Goal: Task Accomplishment & Management: Use online tool/utility

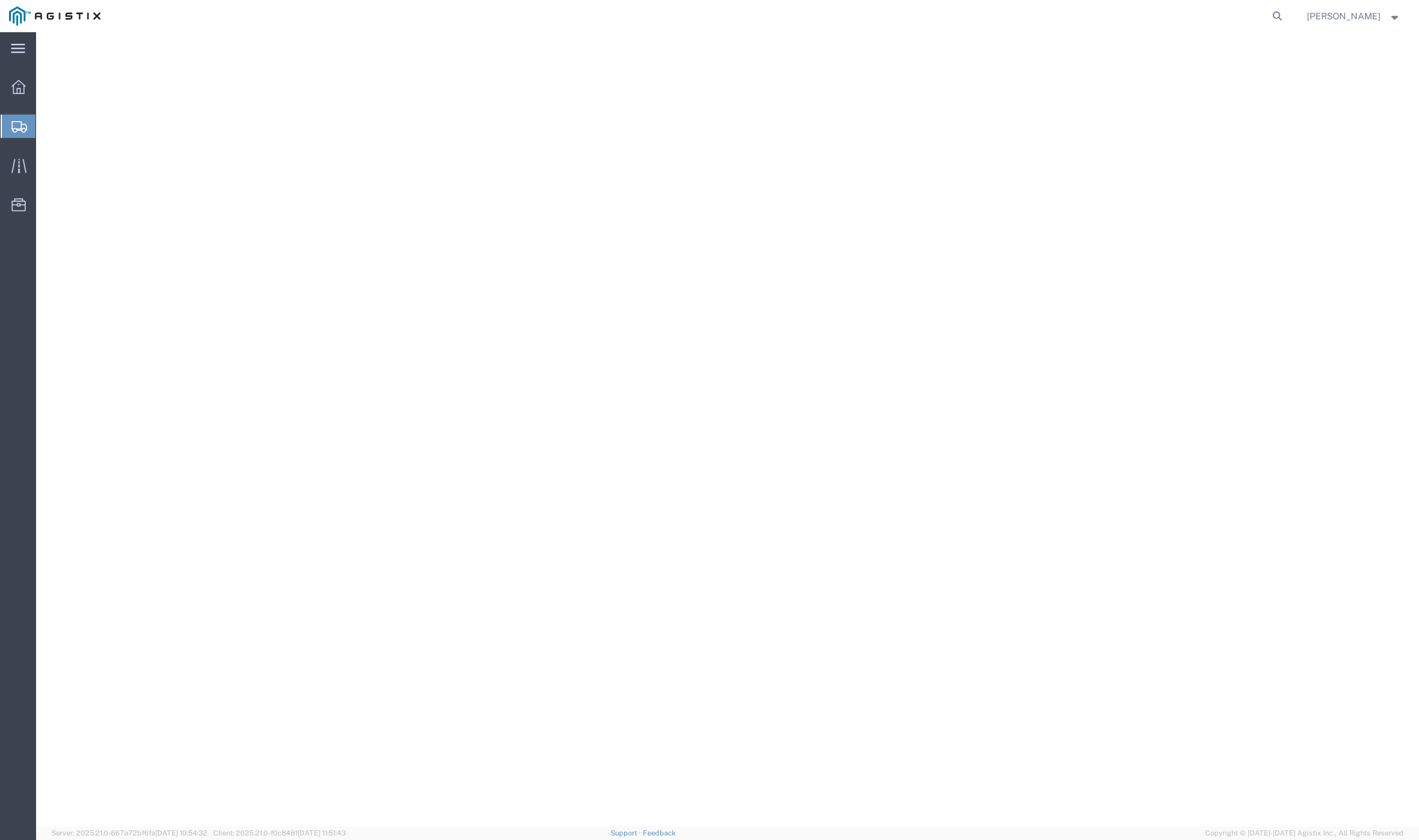
select select "PONS"
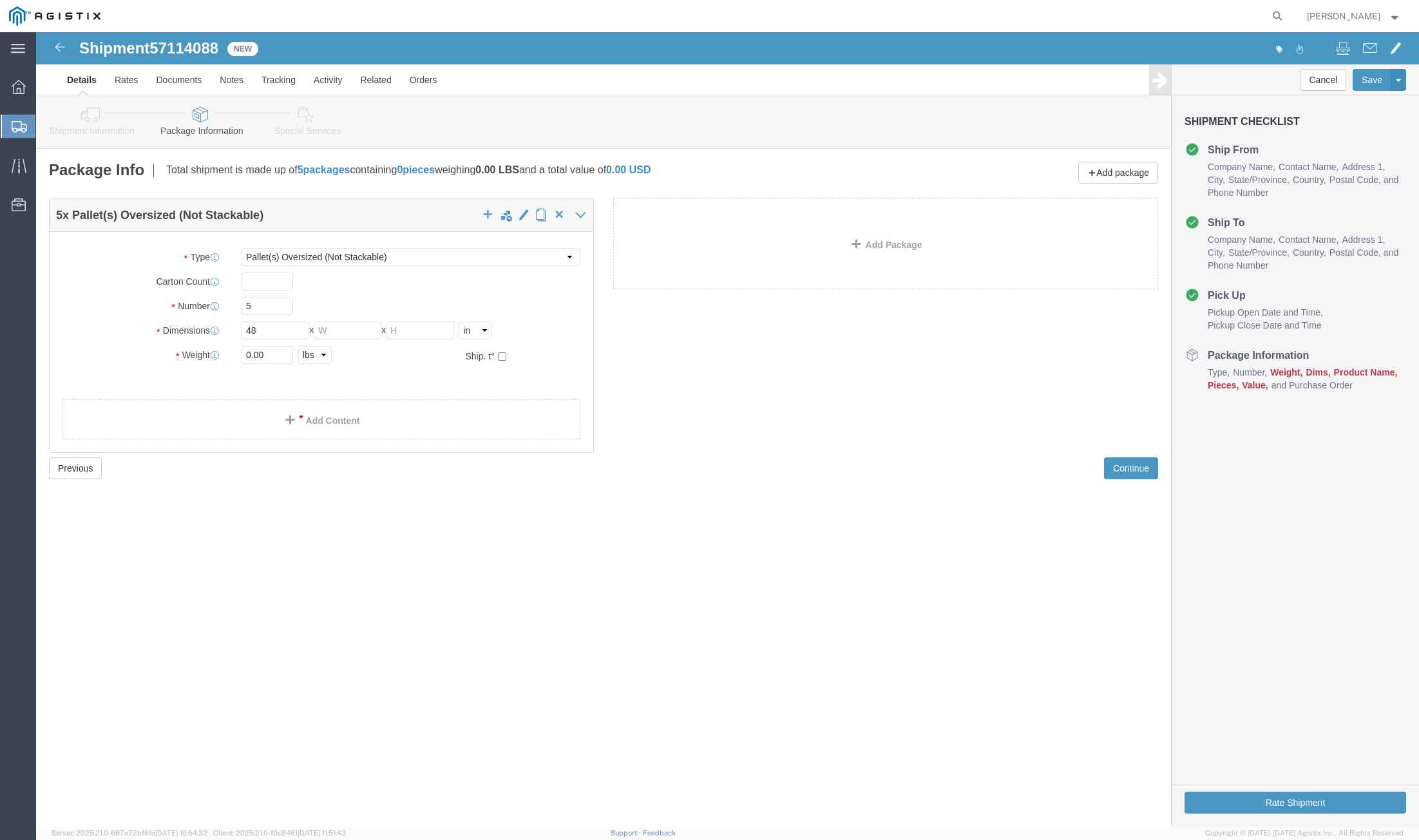
type input "48"
type input "85"
drag, startPoint x: 230, startPoint y: 326, endPoint x: 196, endPoint y: 326, distance: 34.0
click div "0.00 Select kgs lbs"
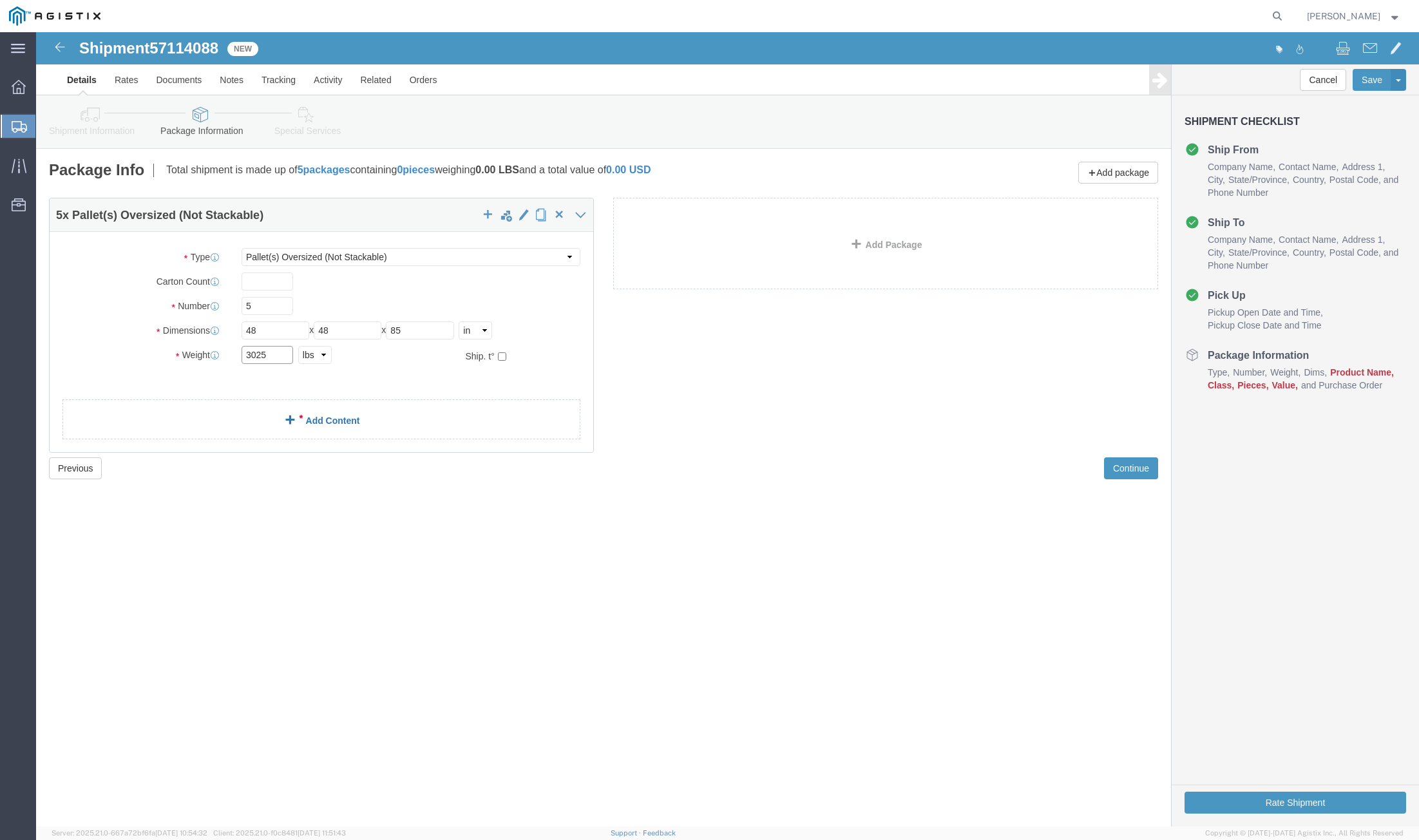
type input "3025"
click div "5 x Pallet(s) Oversized (Not Stackable) Package Type Select Bulk Bundle(s) Card…"
click link "Add Content"
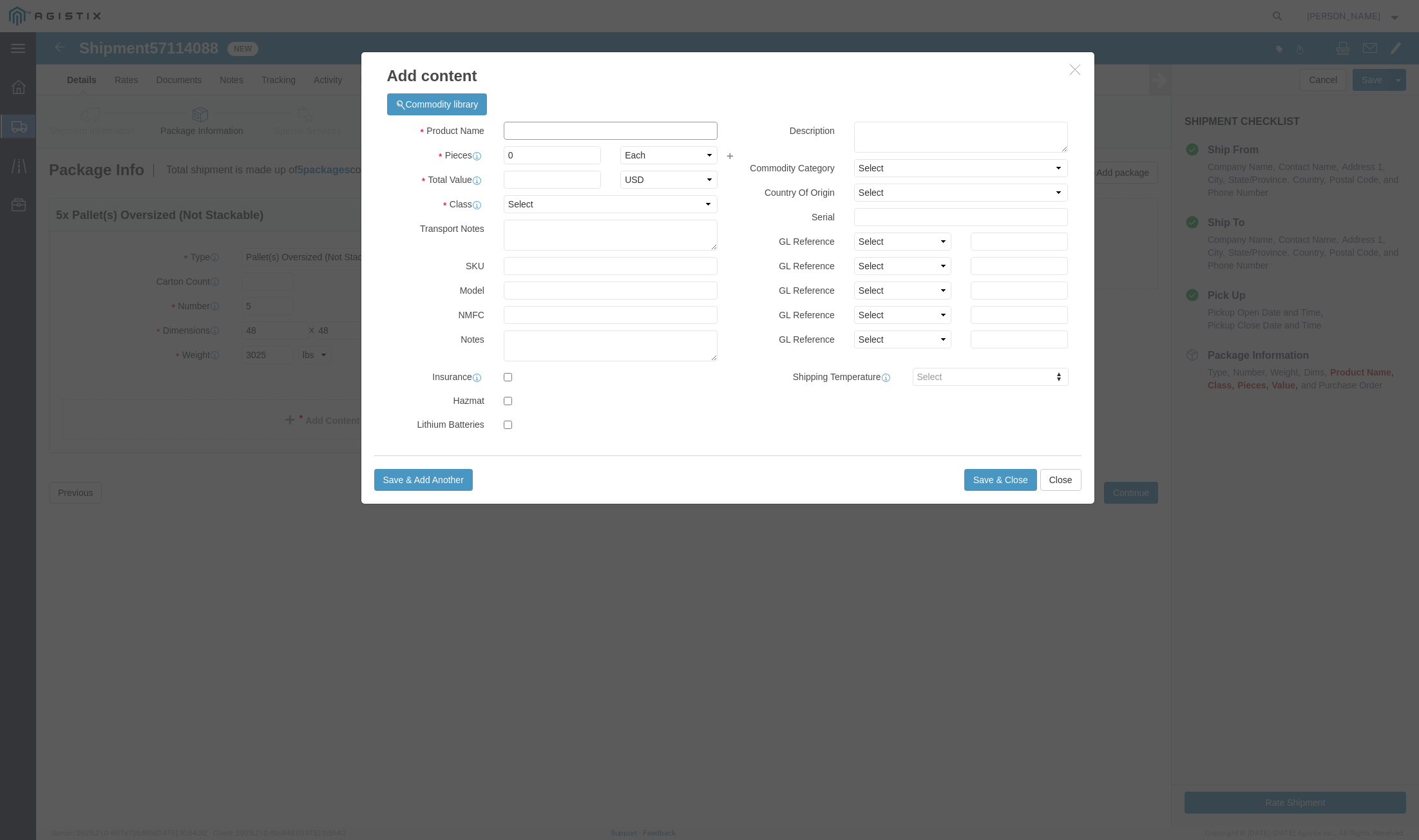
click input "text"
type input "<"
type input "m"
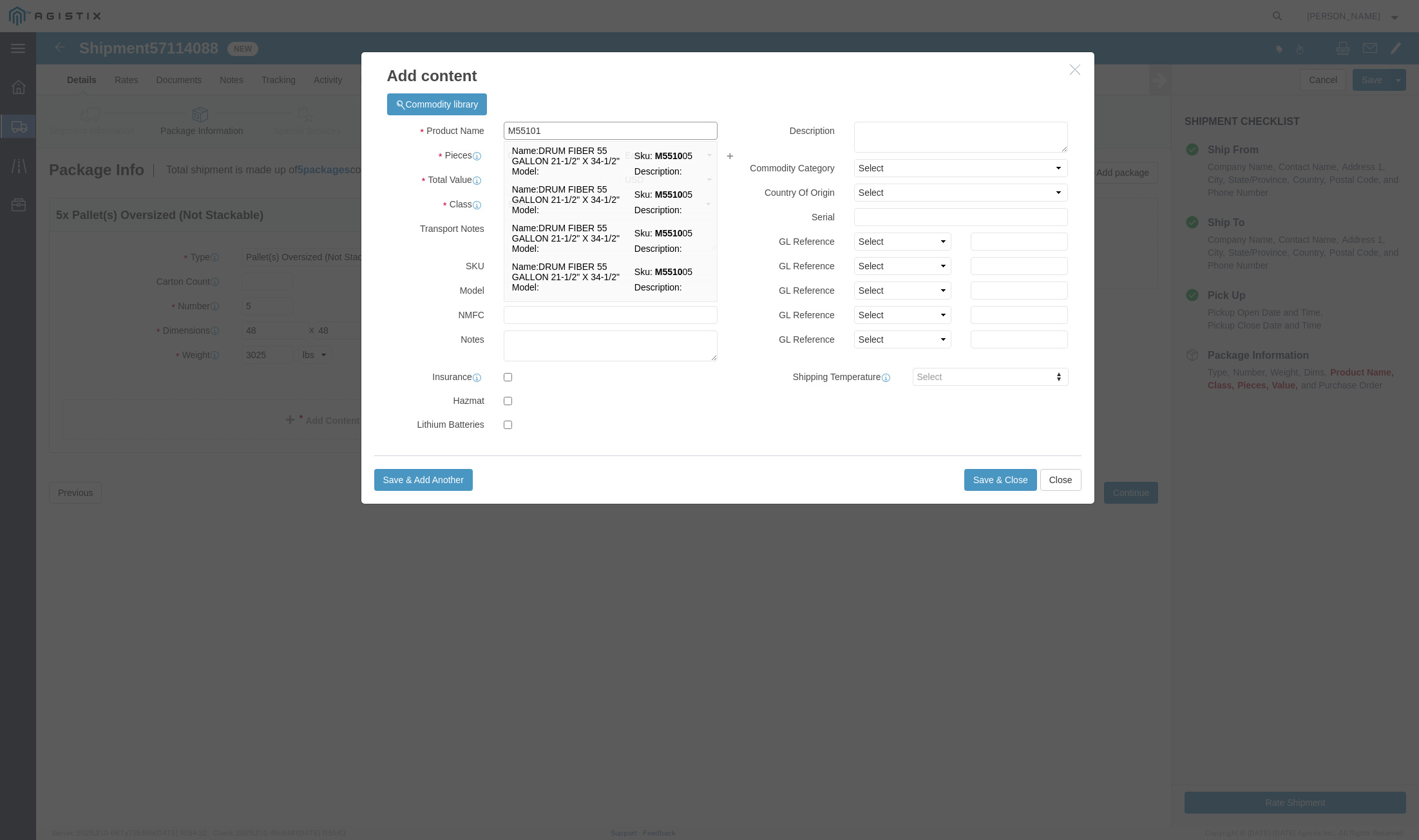
type input "M551019"
click td "Name: DRUM STL 20 GALLON 18 GAUGE"
select select
select select "USD"
type input "DRUM STL 20 GALLON 18 GAUGE"
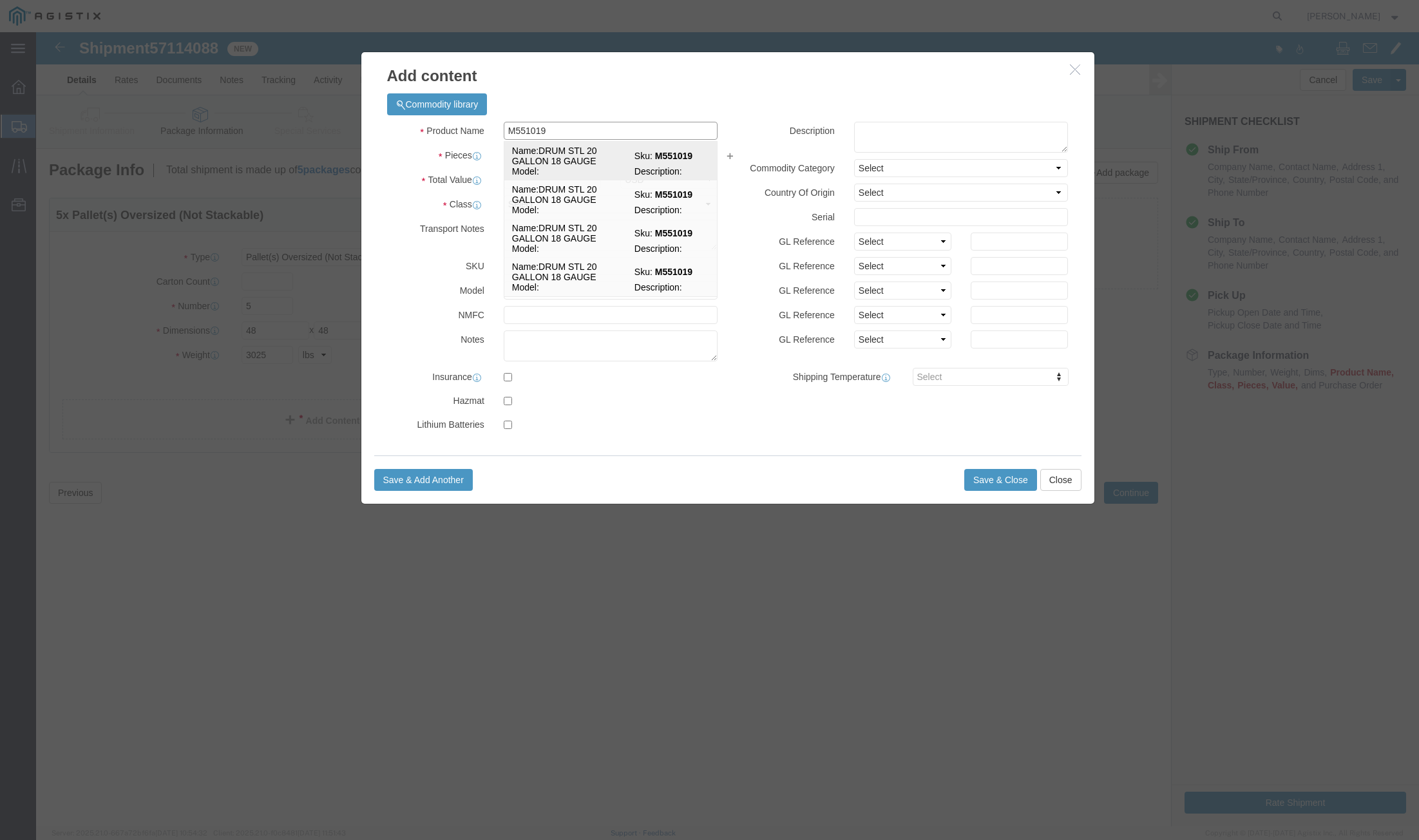
type input "M551019"
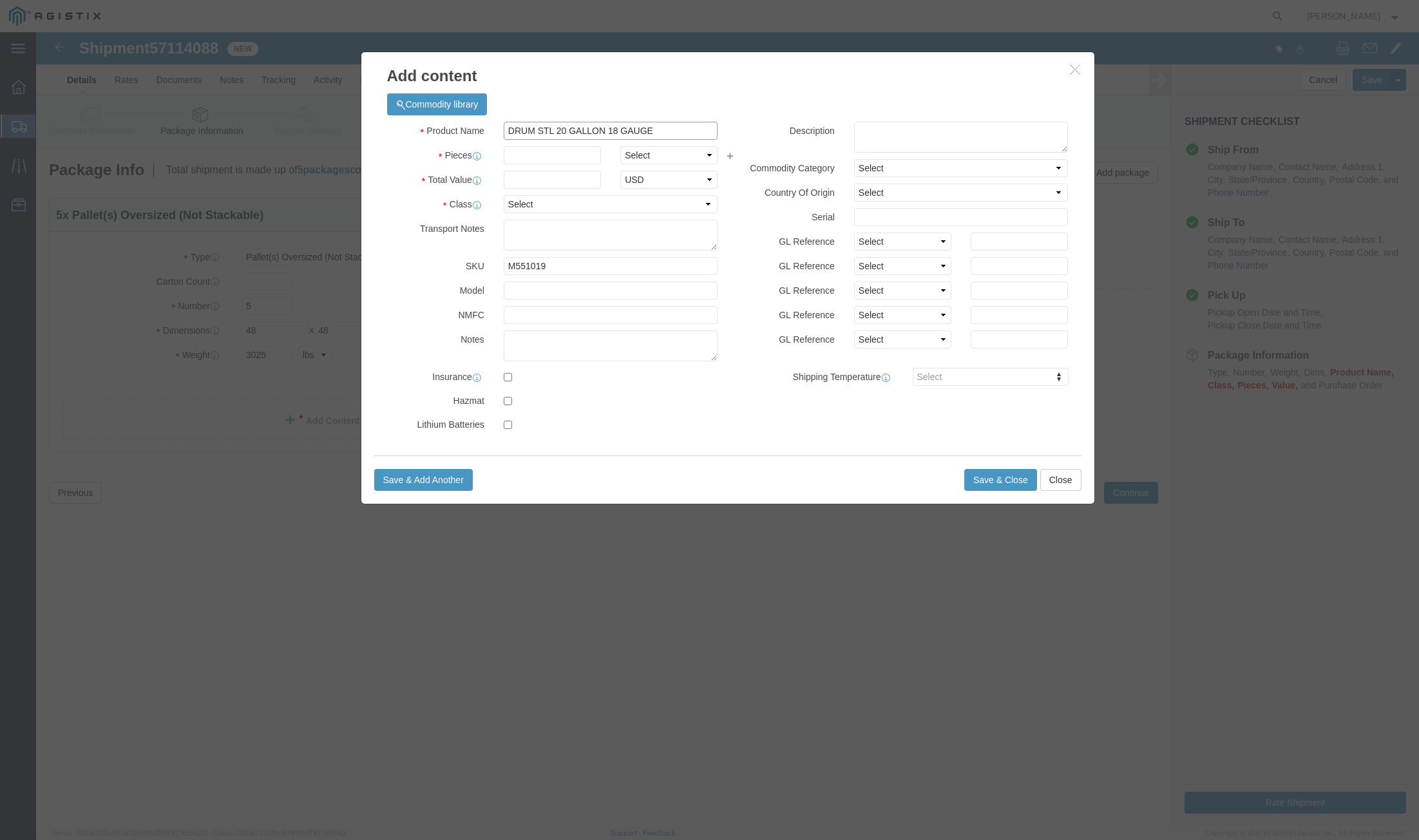
type input "DRUM STL 20 GALLON 18 GAUGE"
click input "text"
type input "100"
click input "text"
type input "150"
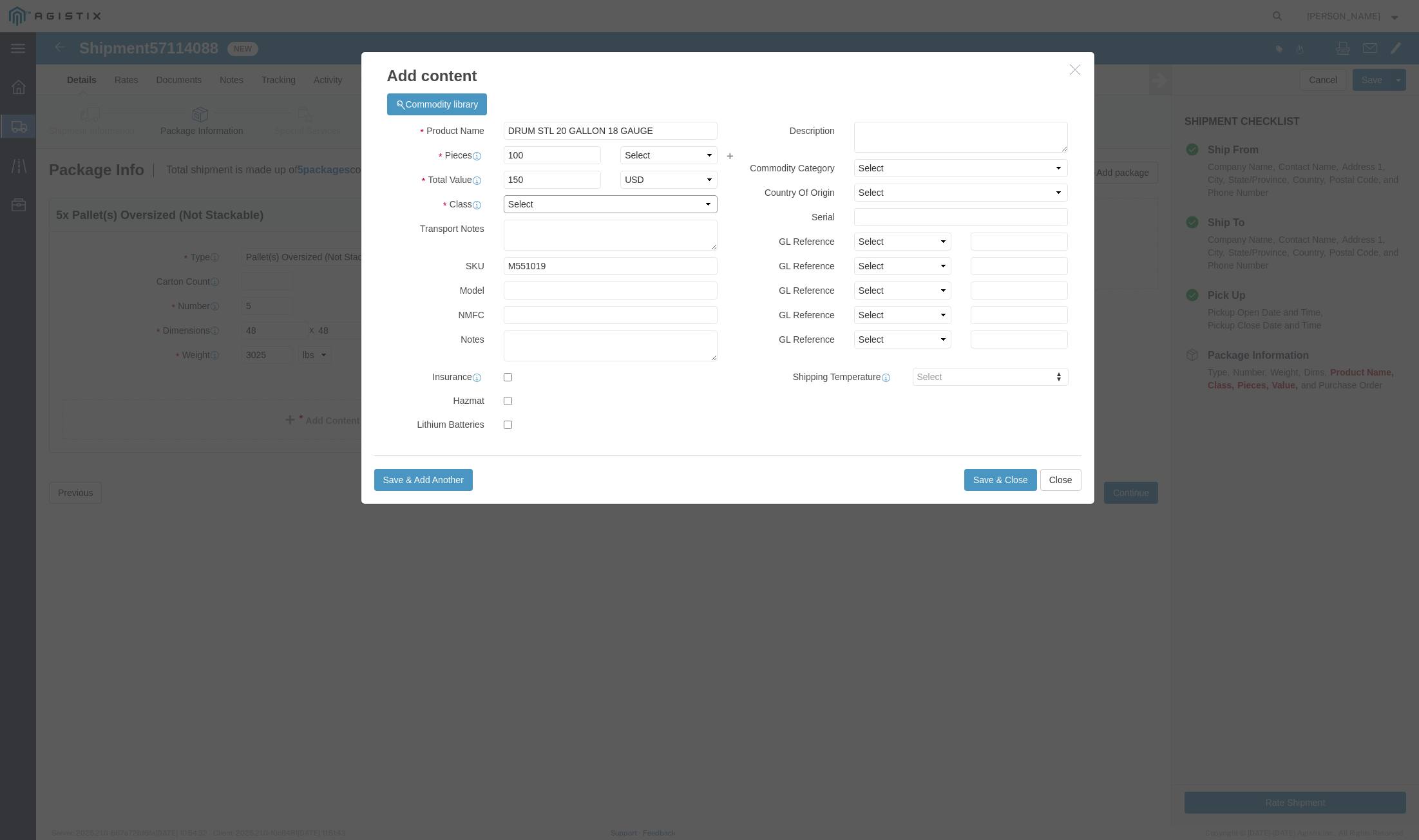
click select "Select 50 55 60 65 70 85 92.5 100 125 175 250 300 400"
select select "55"
click select "Select 50 55 60 65 70 85 92.5 100 125 175 250 300 400"
click button "Save & Close"
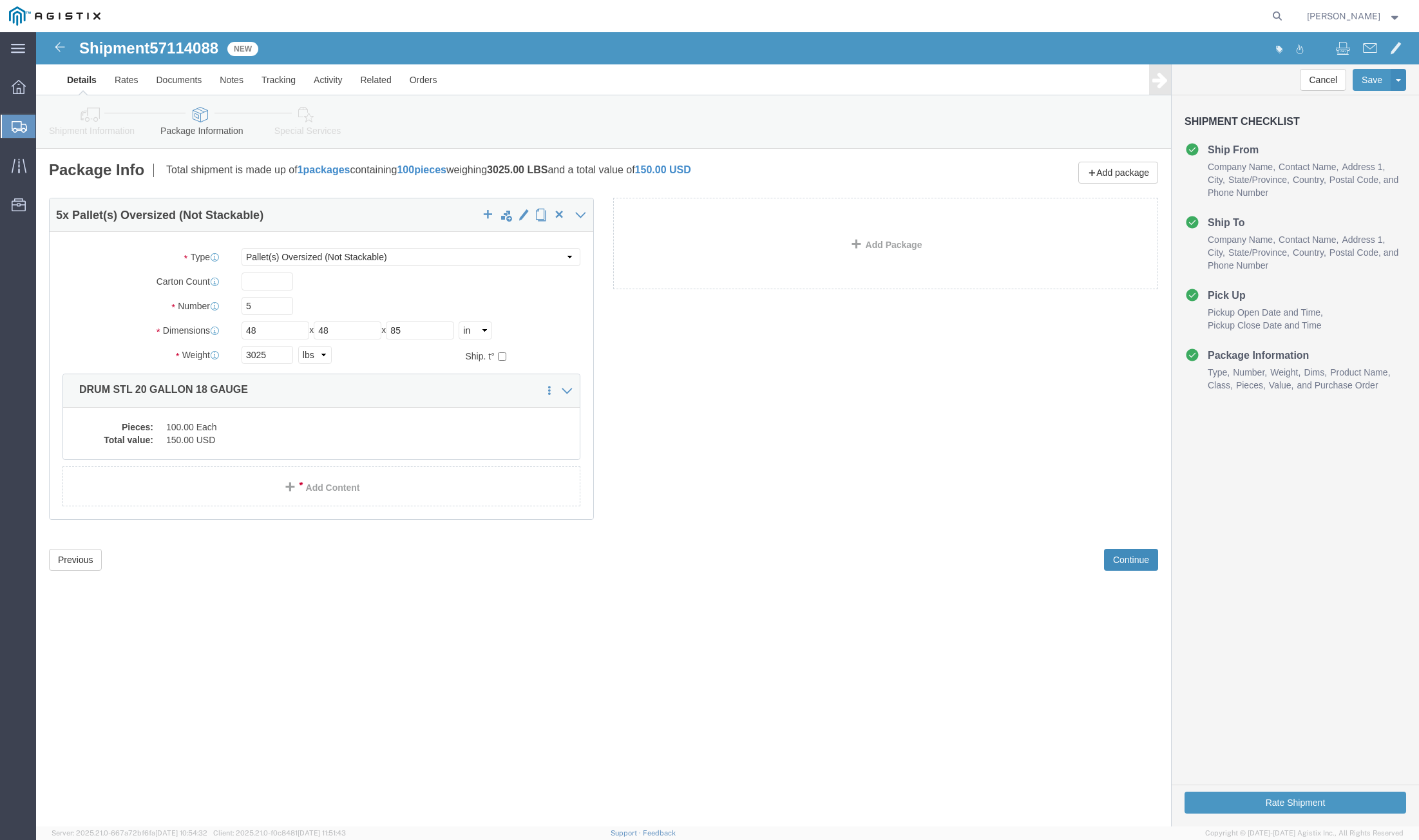
click button "Continue"
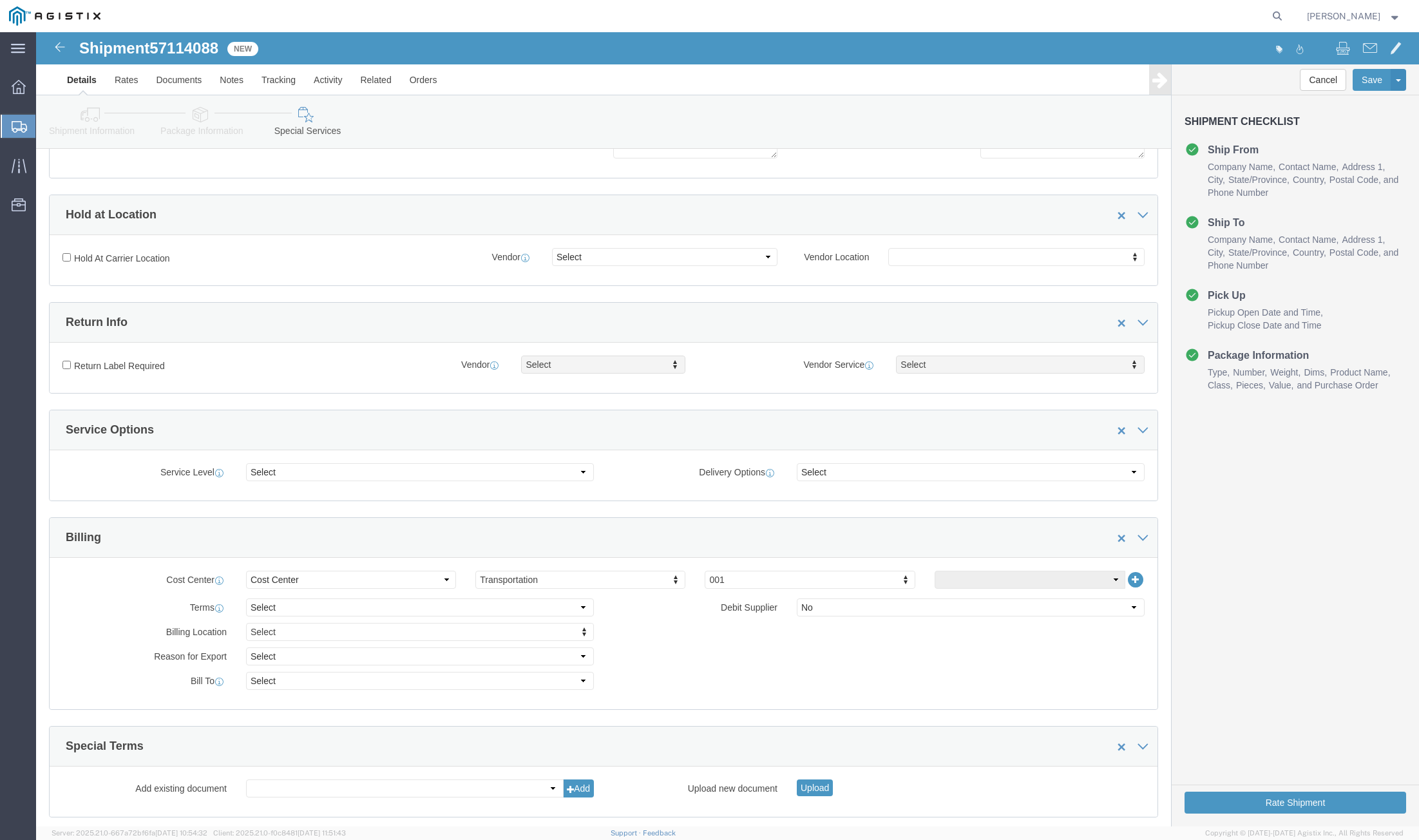
scroll to position [274, 0]
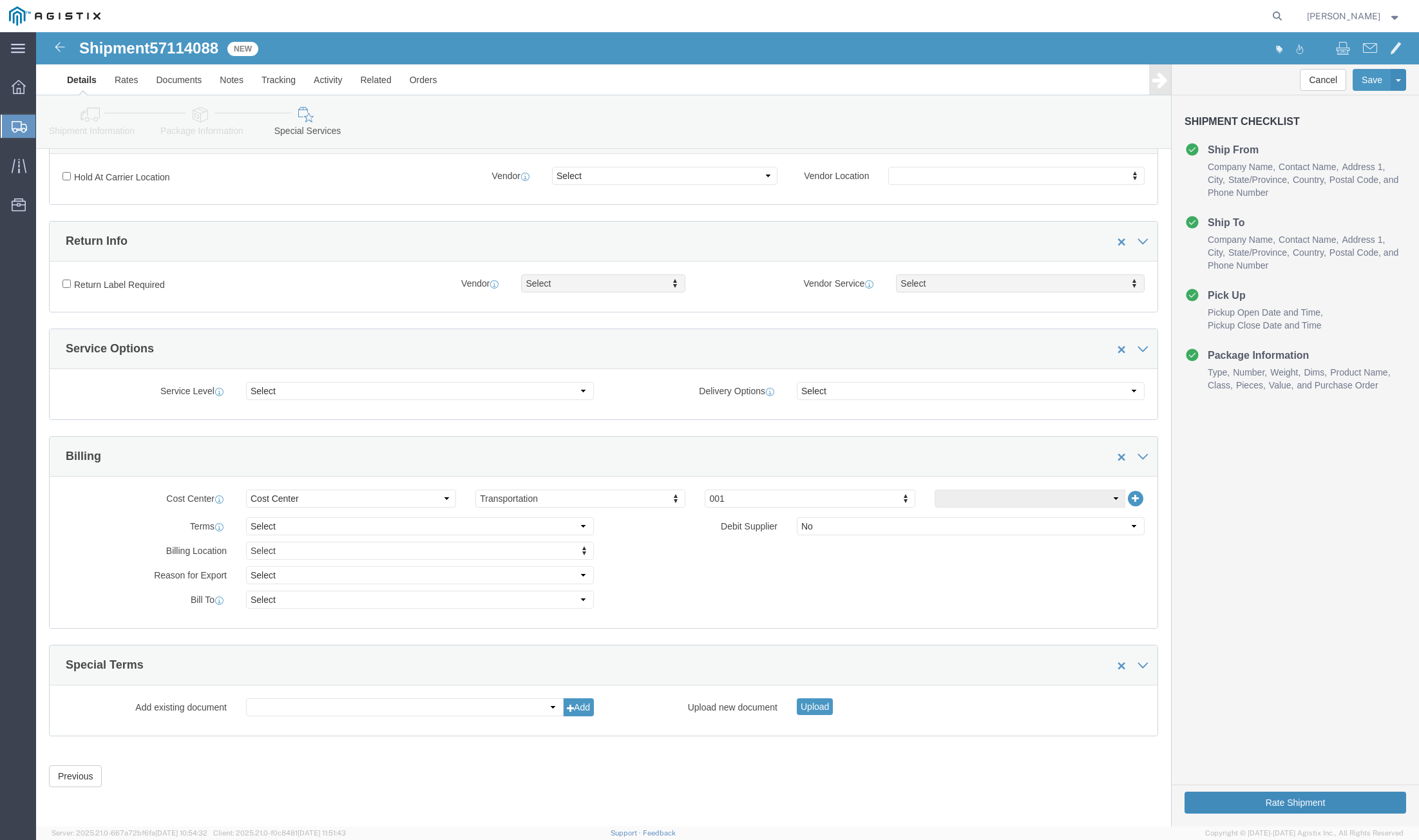
click button "Rate Shipment"
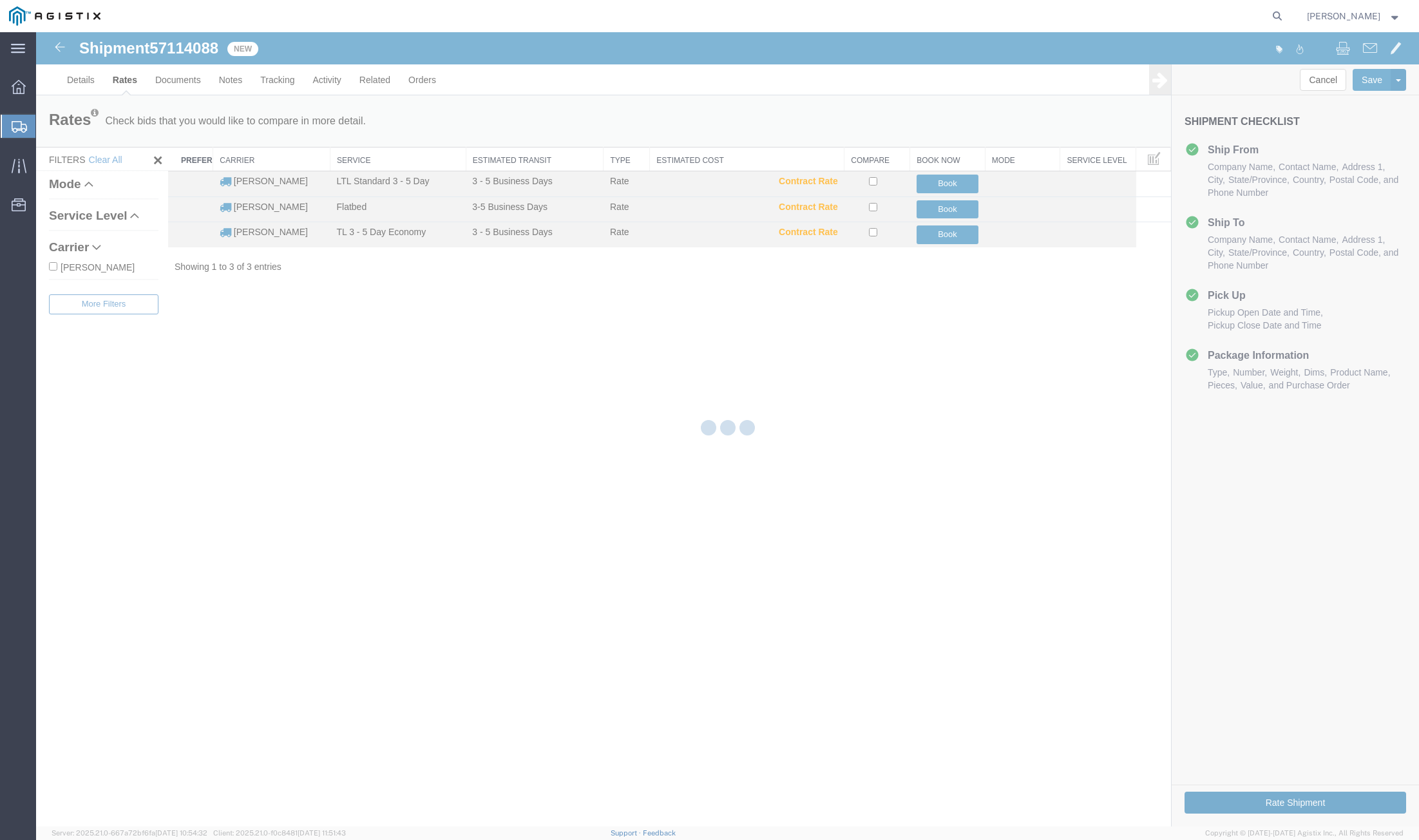
scroll to position [0, 0]
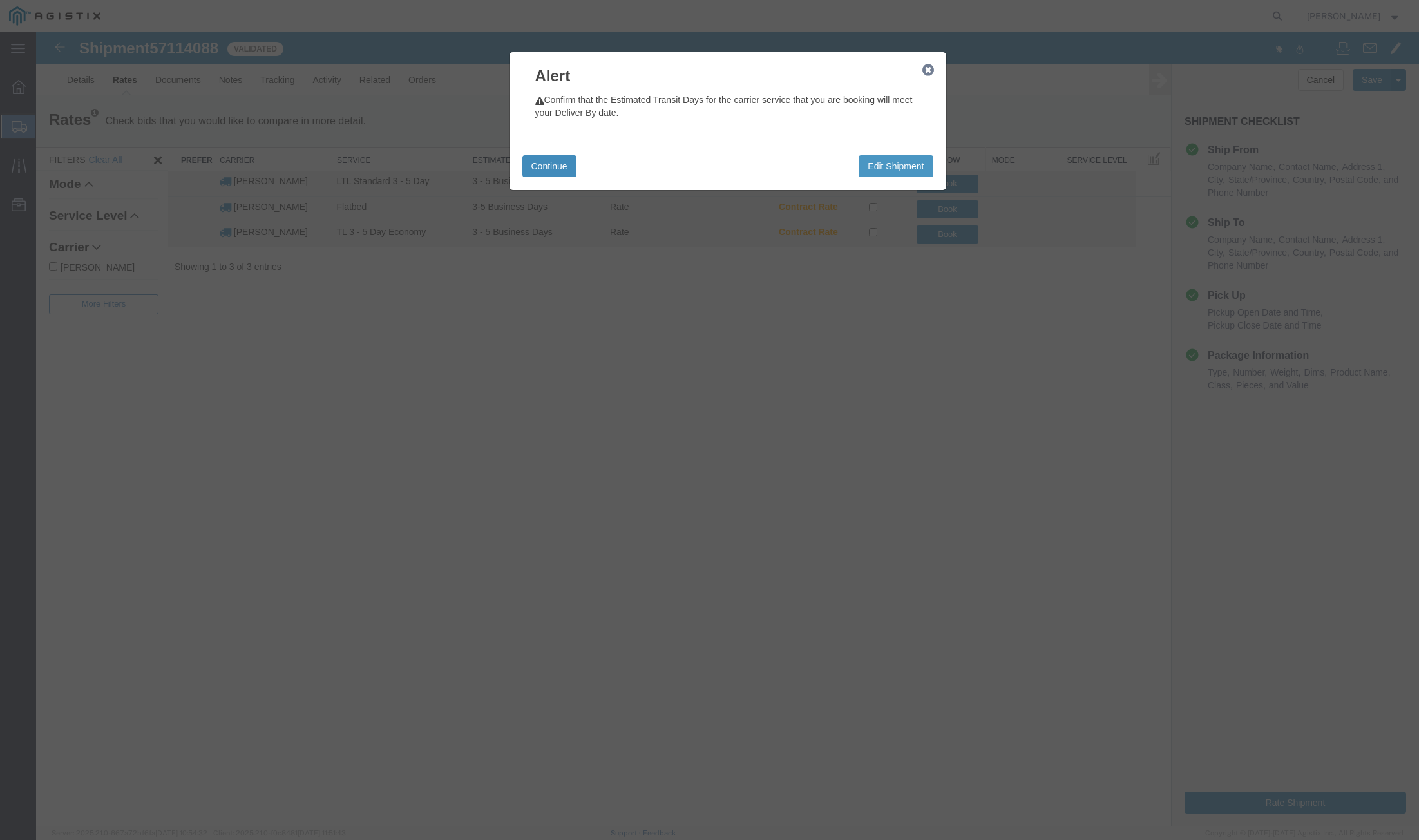
click at [541, 163] on button "Continue" at bounding box center [549, 166] width 54 height 22
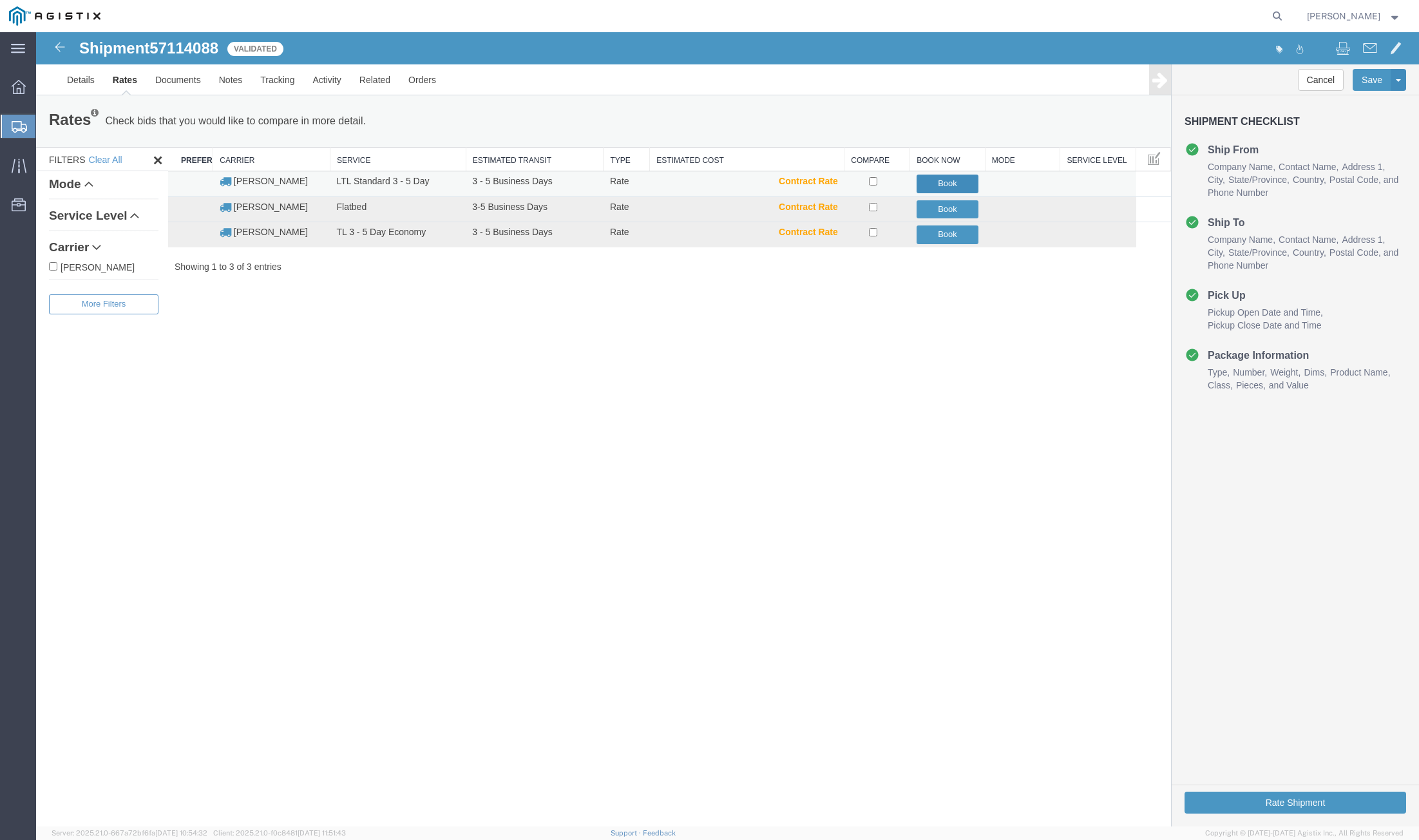
click at [950, 184] on button "Book" at bounding box center [948, 184] width 62 height 19
